Goal: Check status: Check status

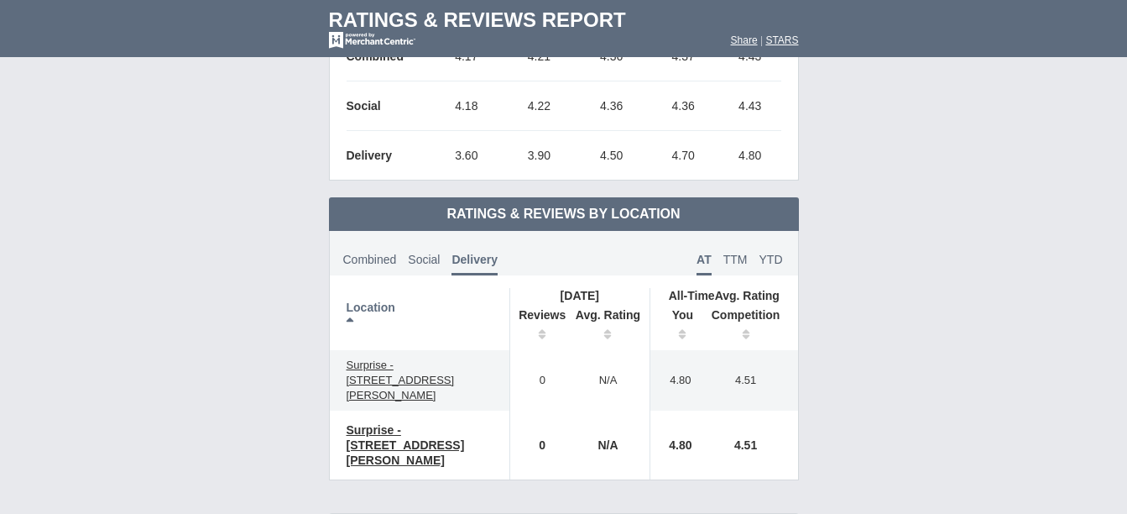
scroll to position [646, 0]
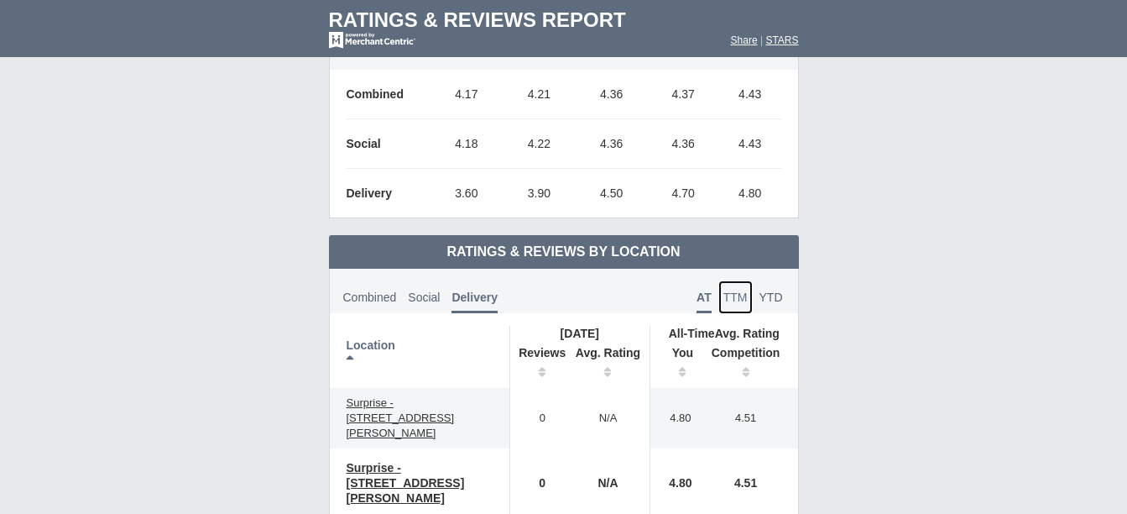
click at [730, 296] on span "TTM" at bounding box center [736, 296] width 24 height 13
click at [775, 306] on link "YTD" at bounding box center [772, 297] width 34 height 34
click at [385, 294] on span "Combined" at bounding box center [370, 296] width 54 height 13
click at [732, 294] on span "TTM" at bounding box center [736, 296] width 24 height 13
click at [711, 291] on span "AT" at bounding box center [705, 296] width 14 height 13
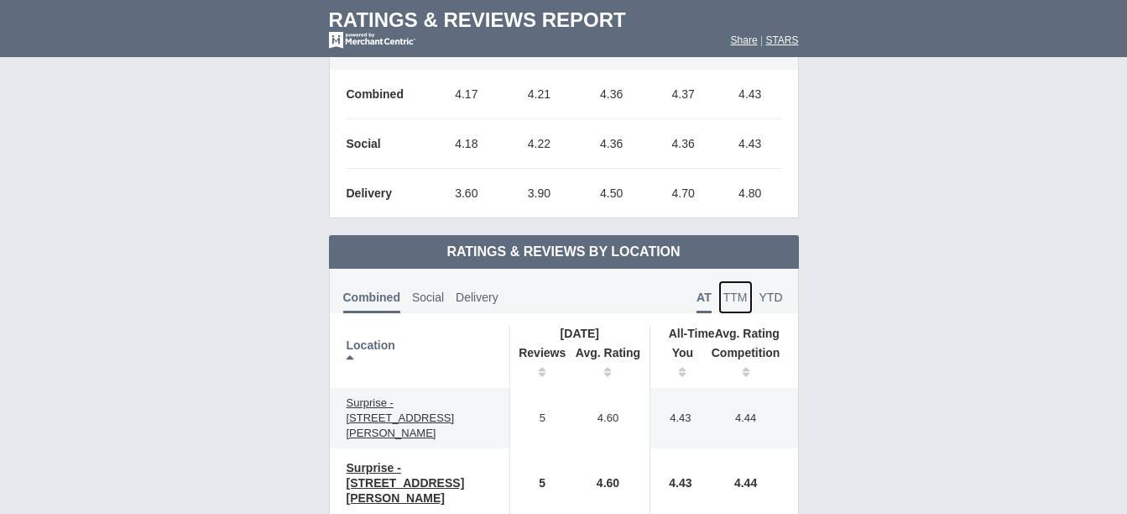
click at [734, 296] on span "TTM" at bounding box center [736, 296] width 24 height 13
click at [776, 298] on span "YTD" at bounding box center [772, 296] width 24 height 13
click at [738, 294] on span "TTM" at bounding box center [736, 296] width 24 height 13
click at [707, 300] on span "AT" at bounding box center [705, 296] width 14 height 13
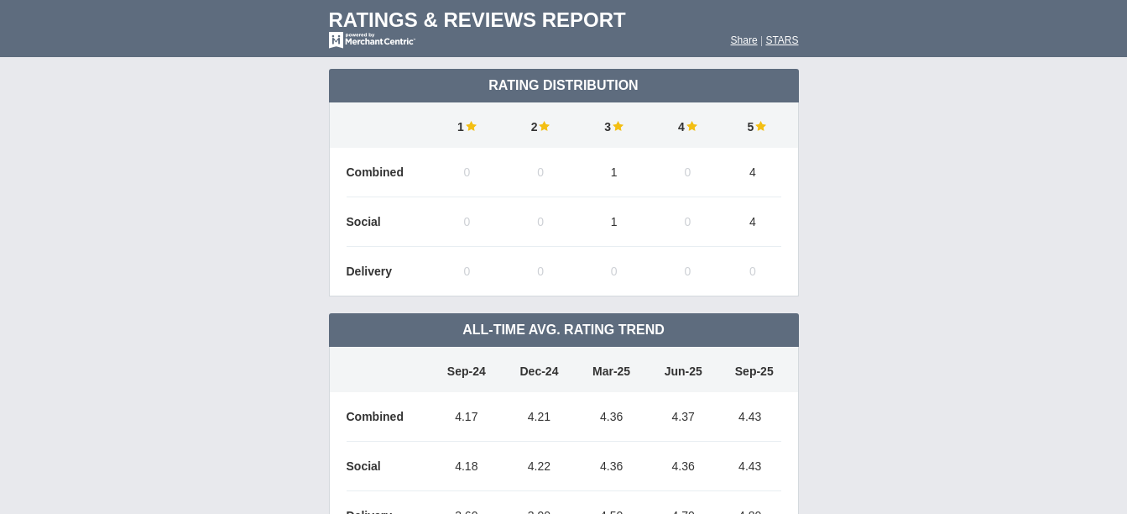
scroll to position [420, 0]
